Goal: Navigation & Orientation: Go to known website

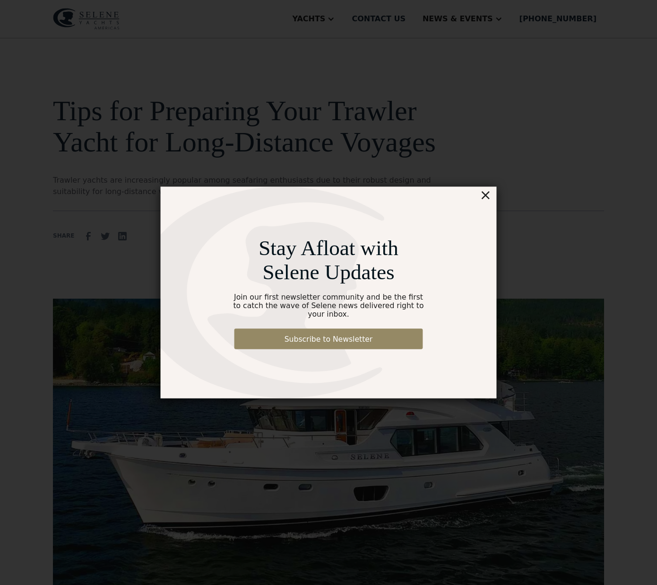
drag, startPoint x: 514, startPoint y: 186, endPoint x: 506, endPoint y: 184, distance: 8.8
click at [514, 185] on div "×" at bounding box center [510, 179] width 14 height 19
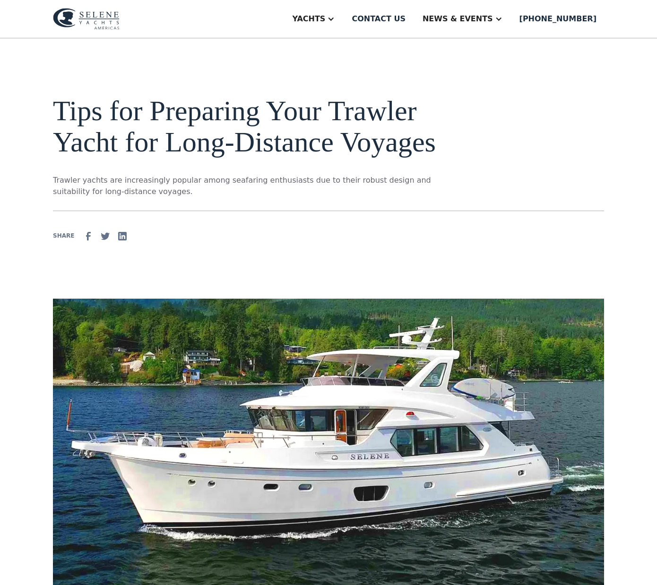
click at [101, 17] on img at bounding box center [86, 19] width 67 height 22
